Goal: Check status: Check status

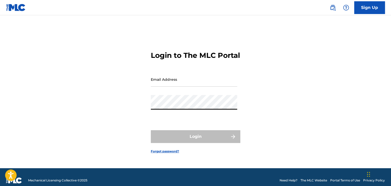
type input "[EMAIL_ADDRESS][DOMAIN_NAME]"
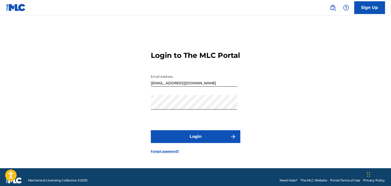
click at [218, 143] on button "Login" at bounding box center [195, 136] width 89 height 13
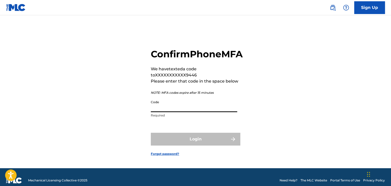
click at [212, 112] on input "Code" at bounding box center [194, 105] width 86 height 15
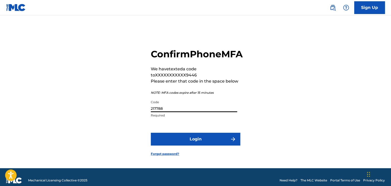
type input "217788"
click at [213, 146] on button "Login" at bounding box center [195, 139] width 89 height 13
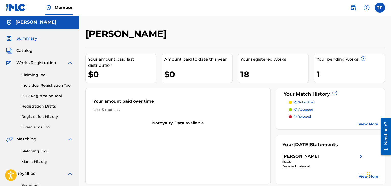
click at [293, 162] on div "$0.00" at bounding box center [322, 162] width 81 height 5
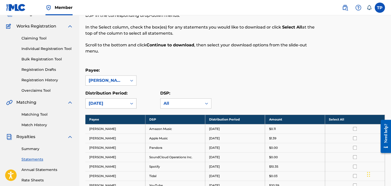
scroll to position [39, 0]
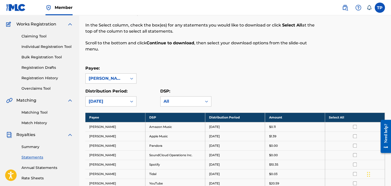
click at [33, 145] on link "Summary" at bounding box center [47, 146] width 52 height 5
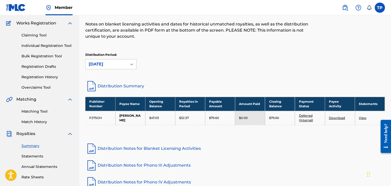
scroll to position [40, 0]
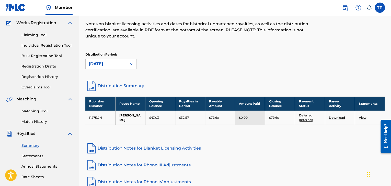
click at [303, 120] on link "Deferred (Internal)" at bounding box center [305, 118] width 14 height 8
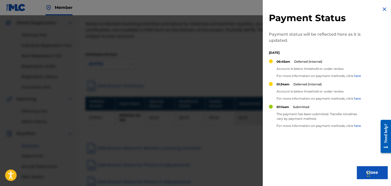
click at [210, 79] on div at bounding box center [195, 108] width 391 height 186
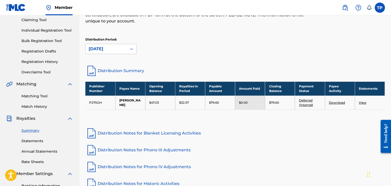
scroll to position [52, 0]
